Goal: Ask a question

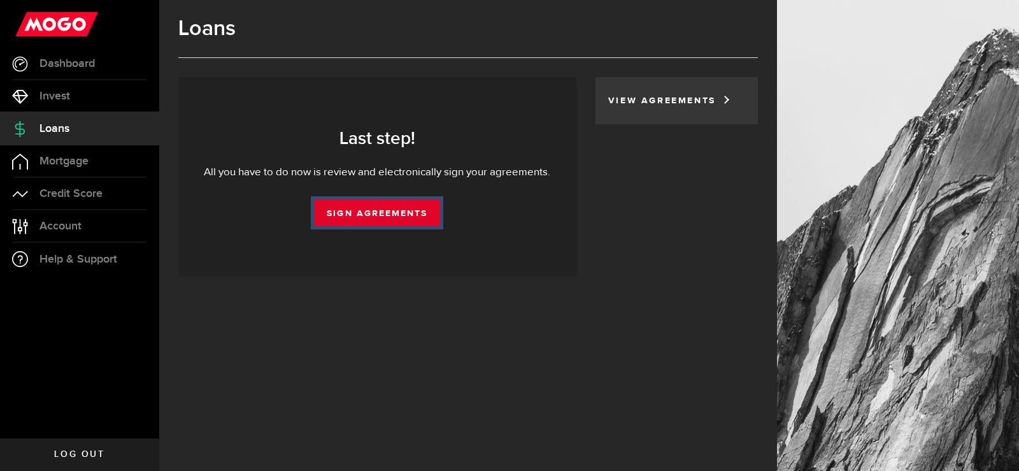
click at [397, 212] on link "Sign Agreements" at bounding box center [377, 212] width 126 height 27
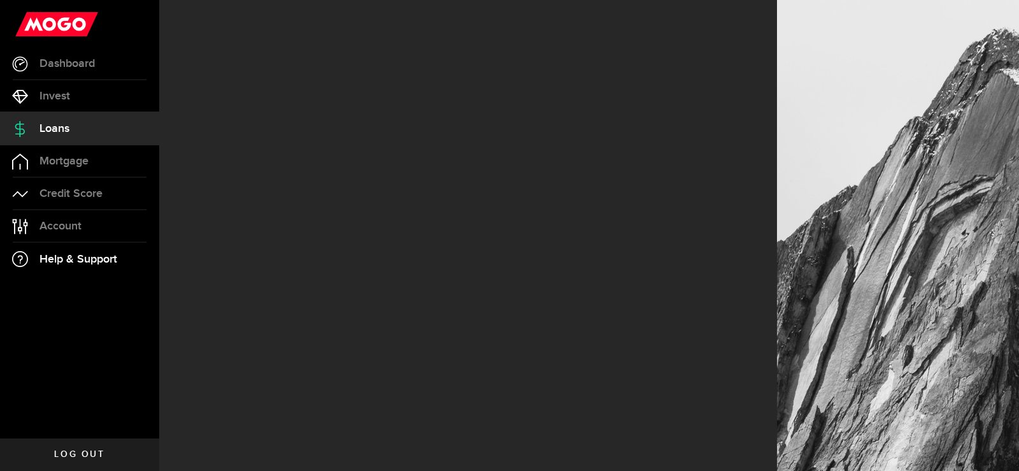
click at [95, 257] on span "Help & Support" at bounding box center [78, 258] width 78 height 11
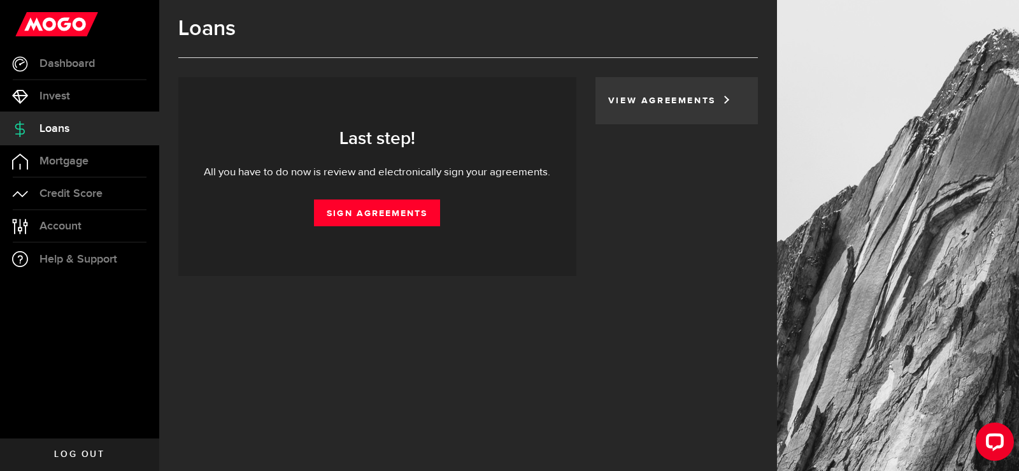
click at [492, 369] on div "Loans Generating your agreements... Your agreements are being generated... You …" at bounding box center [468, 235] width 618 height 471
click at [76, 452] on span "Log out" at bounding box center [79, 453] width 50 height 9
